Goal: Information Seeking & Learning: Learn about a topic

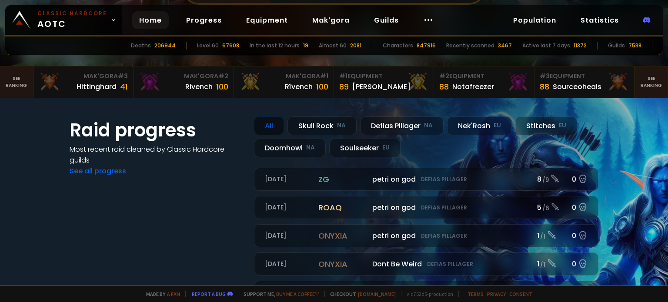
scroll to position [87, 0]
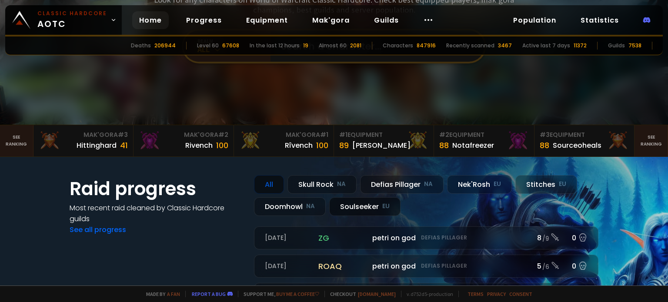
click at [356, 206] on div "Soulseeker EU" at bounding box center [364, 206] width 71 height 19
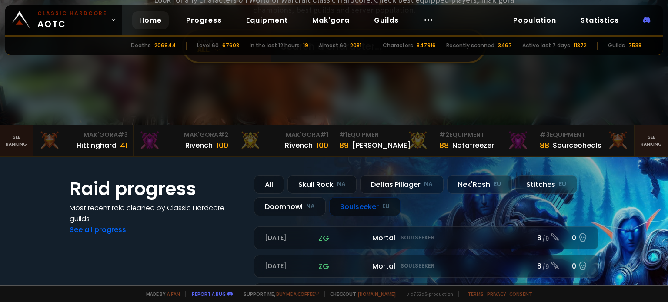
click at [7, 147] on link "See ranking" at bounding box center [16, 140] width 33 height 31
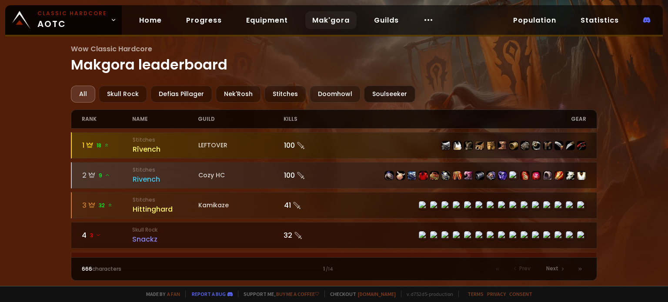
click at [382, 93] on div "Soulseeker" at bounding box center [389, 94] width 51 height 17
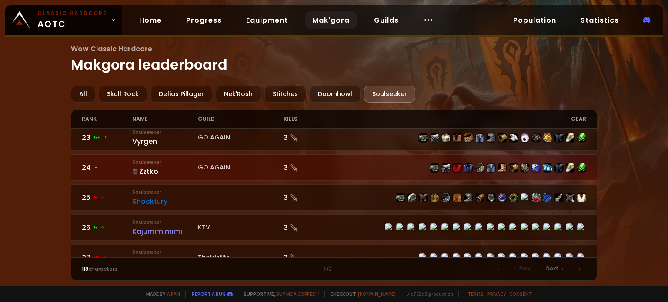
scroll to position [695, 0]
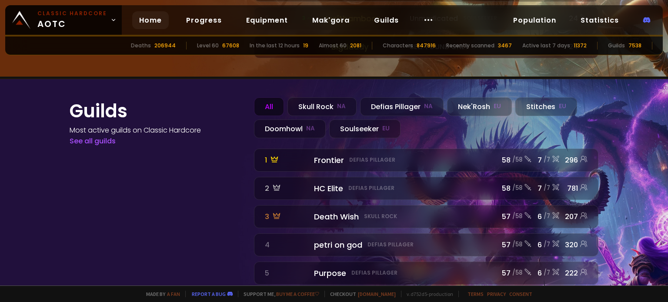
scroll to position [986, 0]
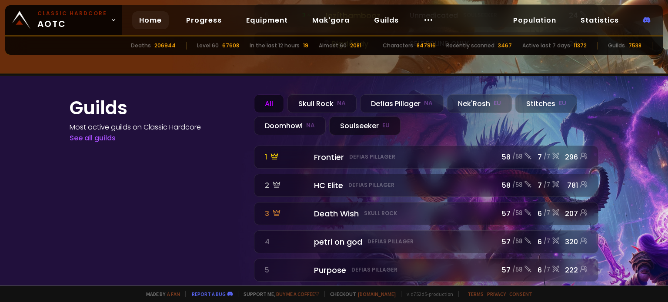
click at [367, 116] on div "Soulseeker EU" at bounding box center [364, 125] width 71 height 19
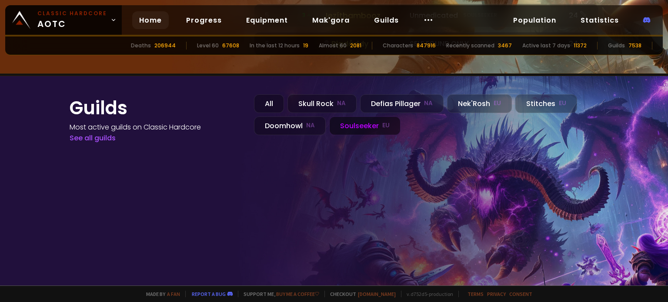
click at [362, 116] on div "Soulseeker EU" at bounding box center [364, 125] width 71 height 19
click at [273, 94] on div "All" at bounding box center [269, 103] width 30 height 19
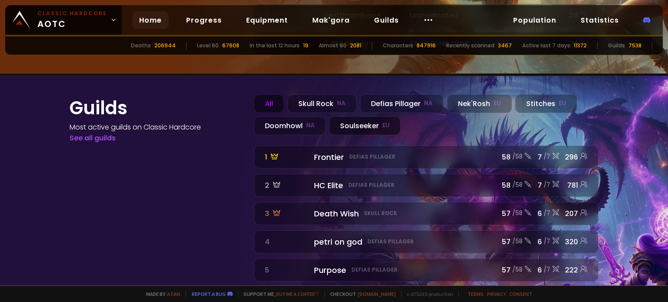
click at [362, 116] on div "Soulseeker EU" at bounding box center [364, 125] width 71 height 19
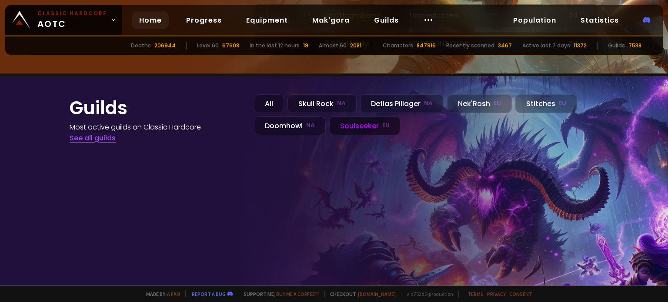
click at [92, 133] on link "See all guilds" at bounding box center [93, 138] width 46 height 10
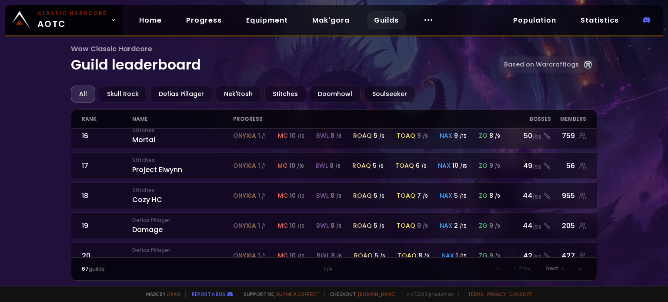
scroll to position [465, 0]
